Goal: Task Accomplishment & Management: Manage account settings

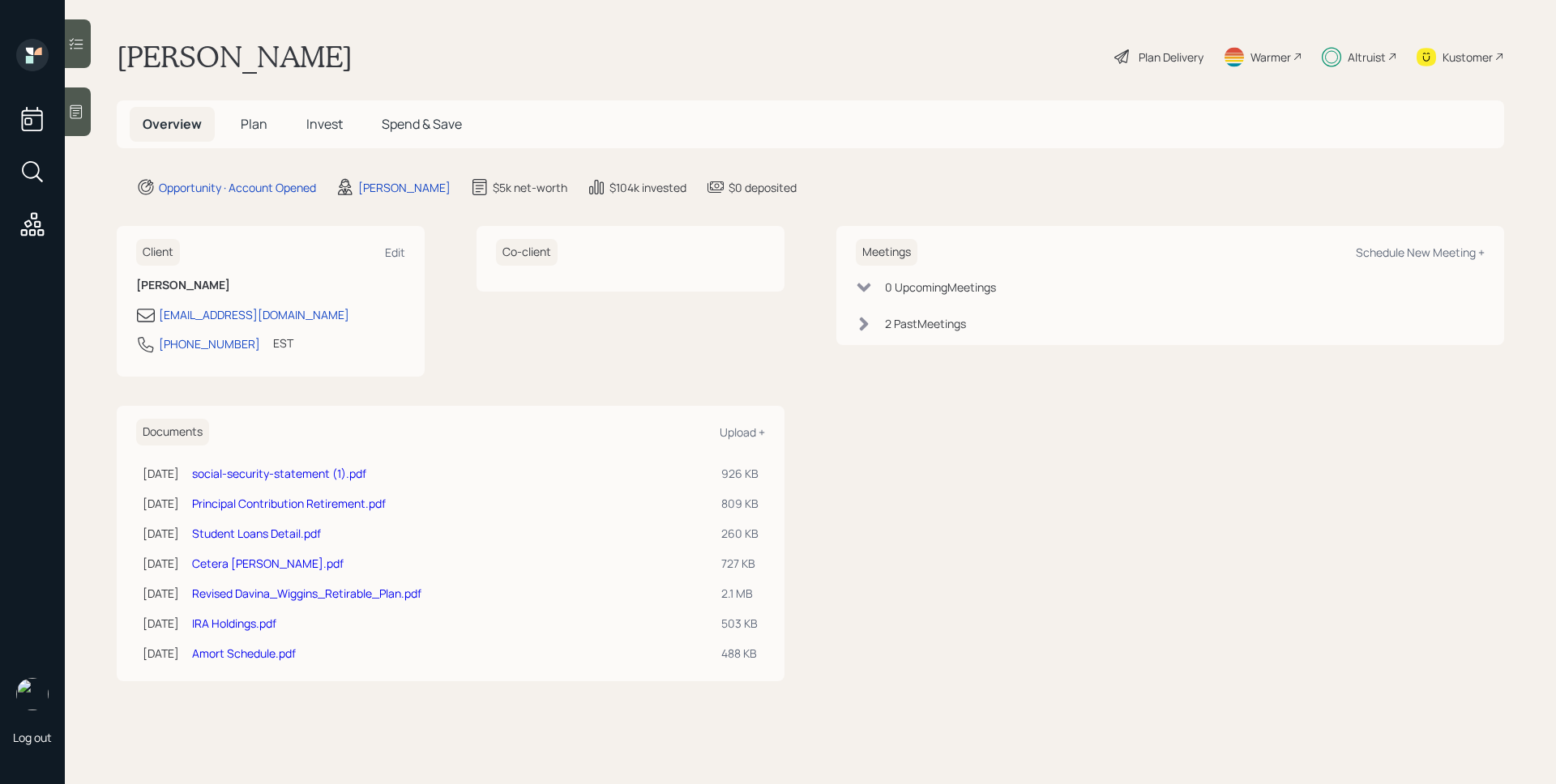
click at [335, 135] on h5 "Invest" at bounding box center [324, 124] width 62 height 35
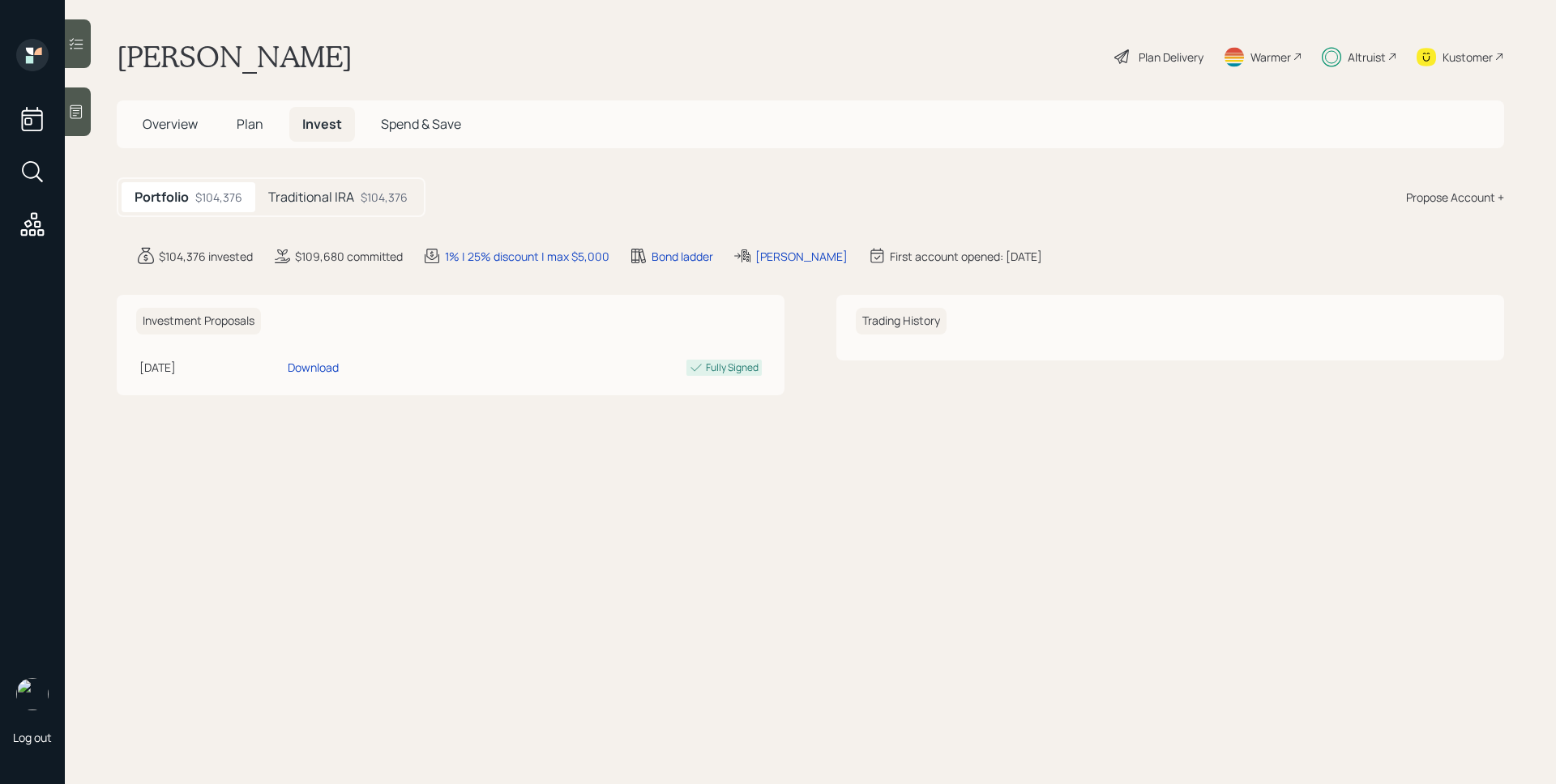
click at [378, 211] on div "Traditional IRA $104,376" at bounding box center [338, 197] width 165 height 30
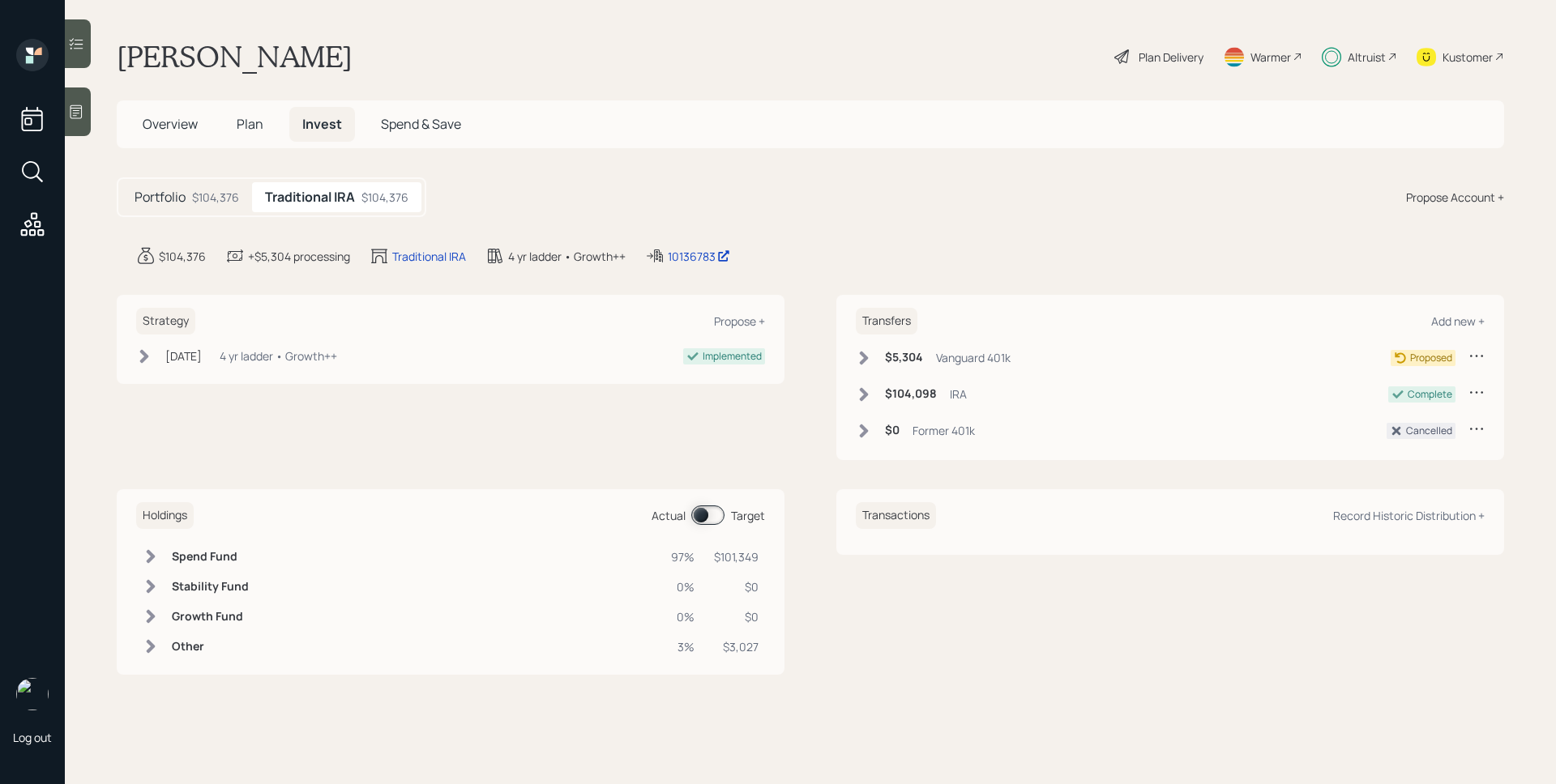
click at [711, 513] on span at bounding box center [708, 515] width 33 height 19
